Goal: Information Seeking & Learning: Find contact information

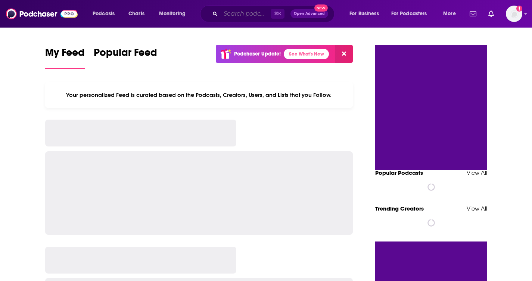
click at [225, 15] on input "Search podcasts, credits, & more..." at bounding box center [246, 14] width 50 height 12
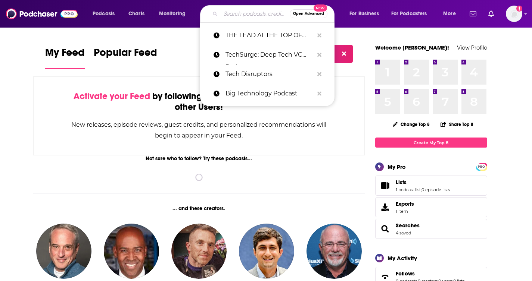
paste input "Everything Electric"
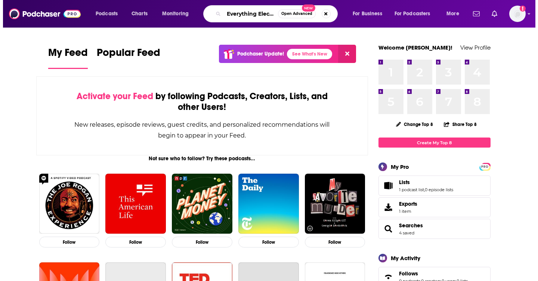
scroll to position [0, 6]
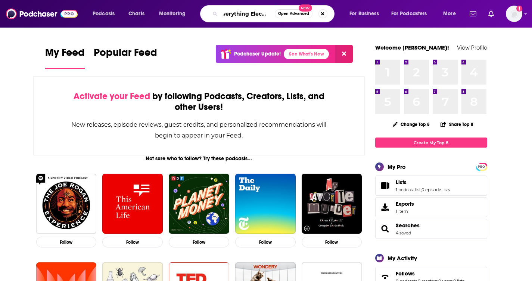
type input "Everything Electric"
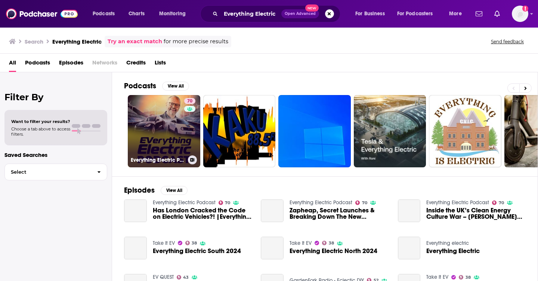
click at [161, 141] on link "70 Everything Electric Podcast" at bounding box center [164, 131] width 72 height 72
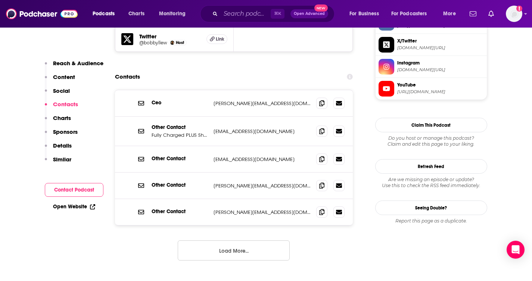
scroll to position [716, 0]
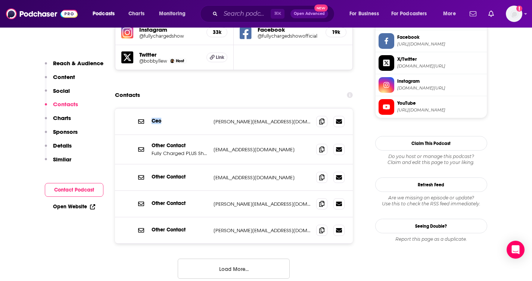
drag, startPoint x: 166, startPoint y: 77, endPoint x: 146, endPoint y: 77, distance: 19.8
click at [146, 109] on div "Ceo [PERSON_NAME][EMAIL_ADDRESS][DOMAIN_NAME] [PERSON_NAME][EMAIL_ADDRESS][DOMA…" at bounding box center [234, 122] width 238 height 27
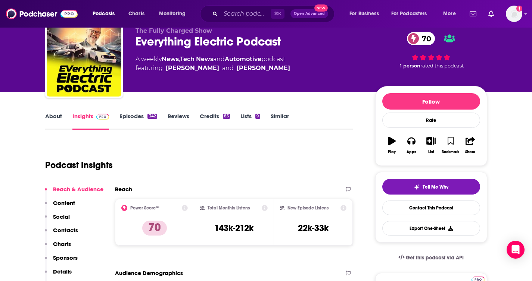
scroll to position [33, 0]
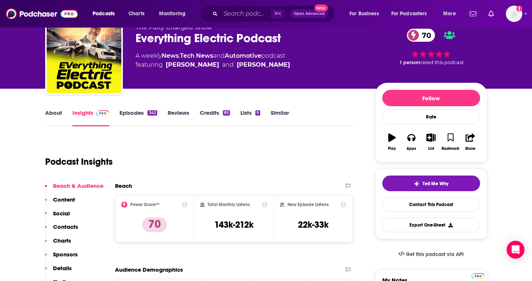
click at [52, 109] on div "About Insights Episodes 342 Reviews Credits 85 Lists 9 Similar" at bounding box center [199, 117] width 308 height 18
click at [52, 111] on link "About" at bounding box center [53, 117] width 17 height 17
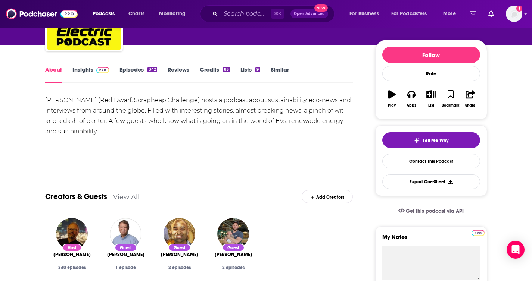
scroll to position [80, 0]
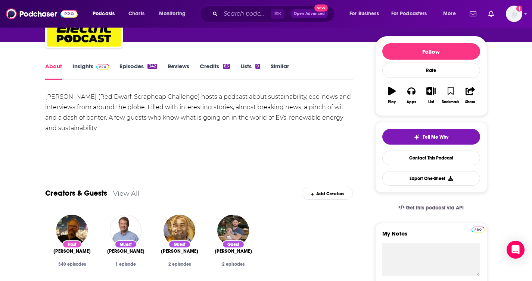
click at [94, 67] on span at bounding box center [101, 66] width 16 height 7
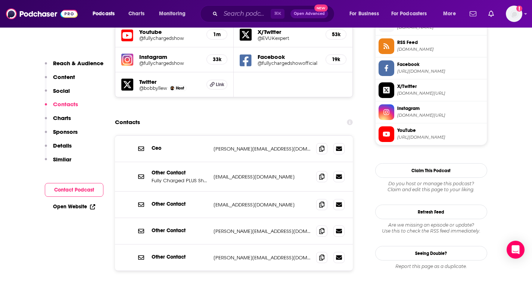
scroll to position [684, 0]
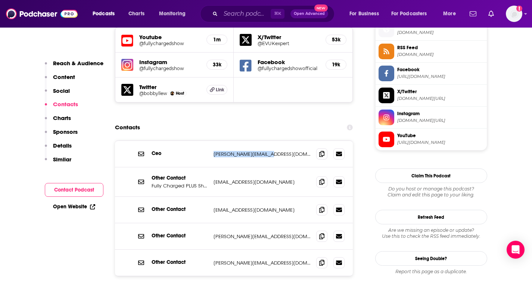
drag, startPoint x: 209, startPoint y: 112, endPoint x: 286, endPoint y: 111, distance: 77.3
click at [286, 141] on div "Ceo [PERSON_NAME][EMAIL_ADDRESS][DOMAIN_NAME] [PERSON_NAME][EMAIL_ADDRESS][DOMA…" at bounding box center [234, 154] width 238 height 27
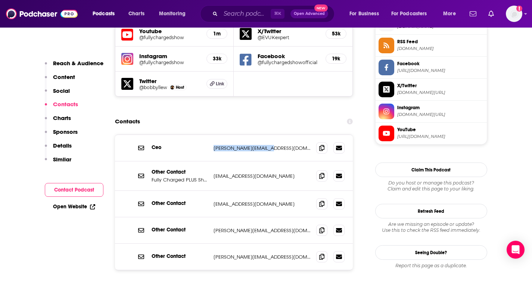
scroll to position [689, 0]
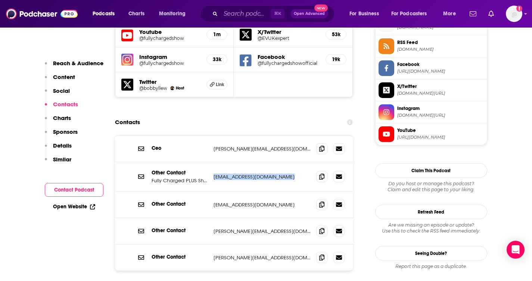
drag, startPoint x: 213, startPoint y: 133, endPoint x: 286, endPoint y: 134, distance: 72.4
click at [286, 174] on p "[EMAIL_ADDRESS][DOMAIN_NAME]" at bounding box center [262, 177] width 97 height 6
copy p "[EMAIL_ADDRESS][DOMAIN_NAME]"
